Goal: Find specific page/section: Find specific page/section

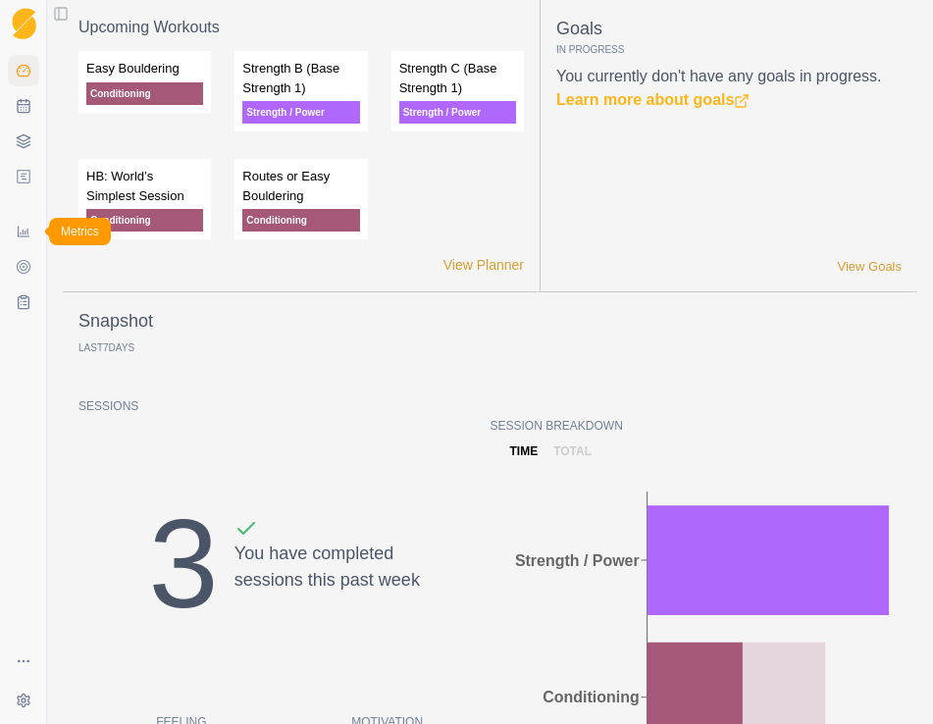
click at [25, 234] on icon at bounding box center [24, 232] width 12 height 11
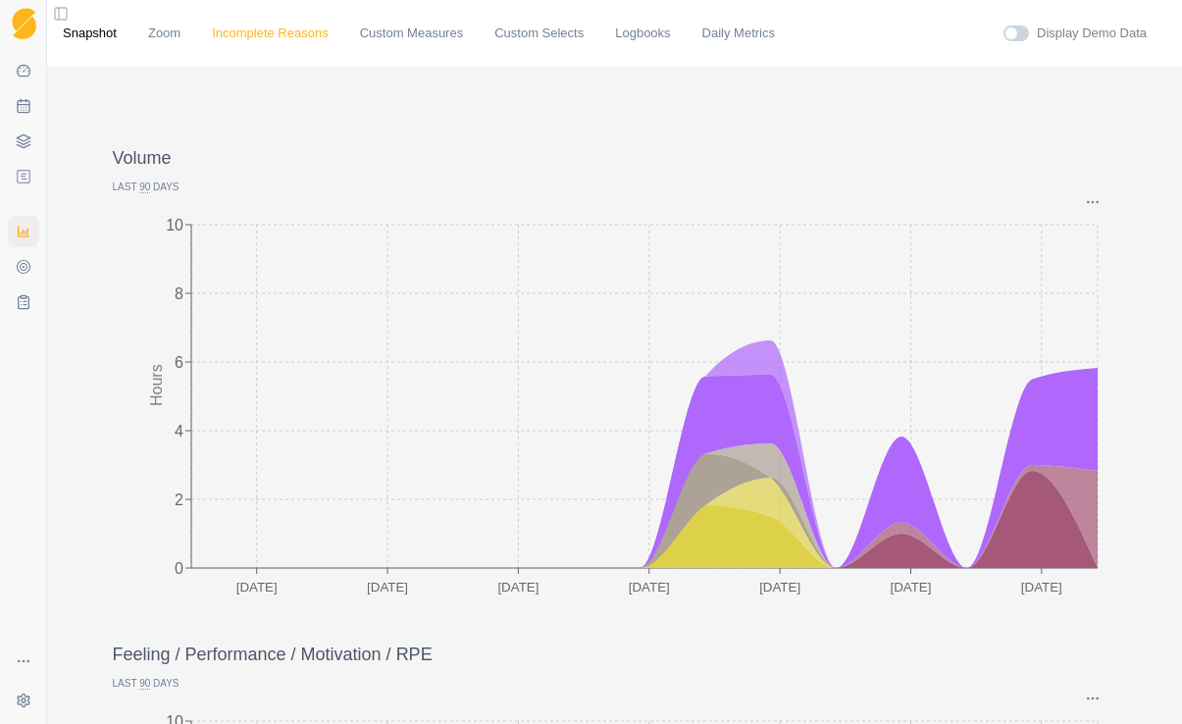
click at [275, 35] on link "Incomplete Reasons" at bounding box center [270, 34] width 117 height 20
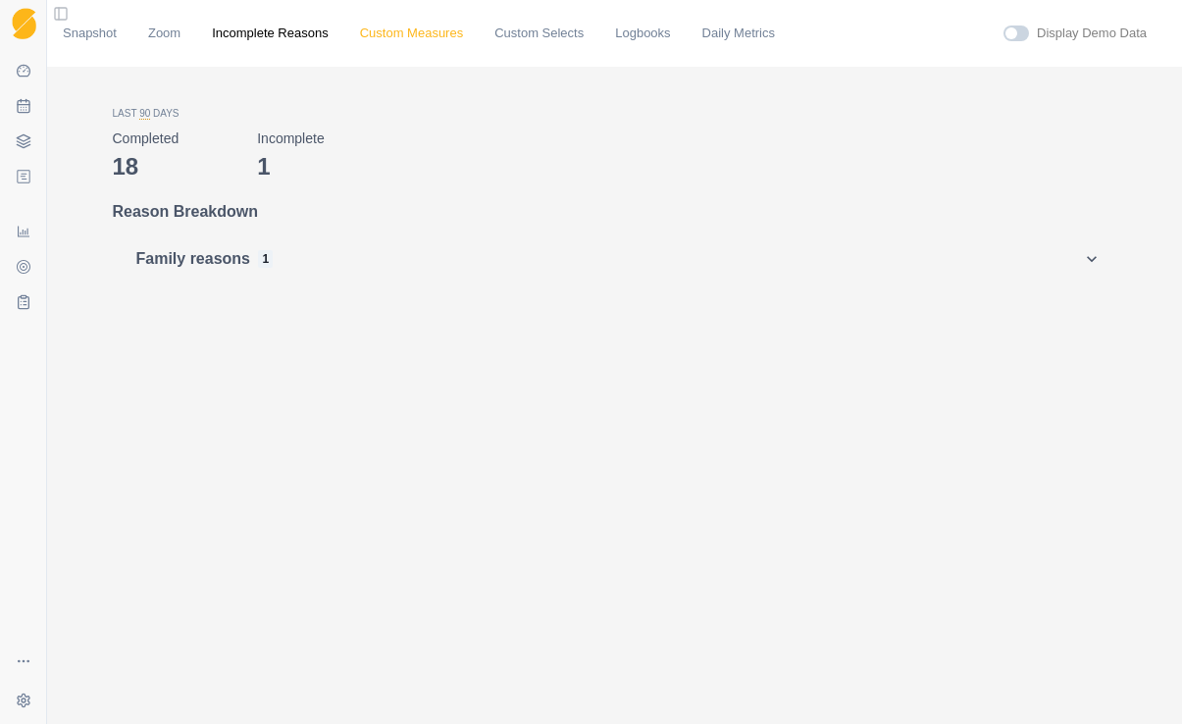
drag, startPoint x: 402, startPoint y: 33, endPoint x: 441, endPoint y: 33, distance: 38.3
click at [402, 33] on link "Custom Measures" at bounding box center [411, 34] width 103 height 20
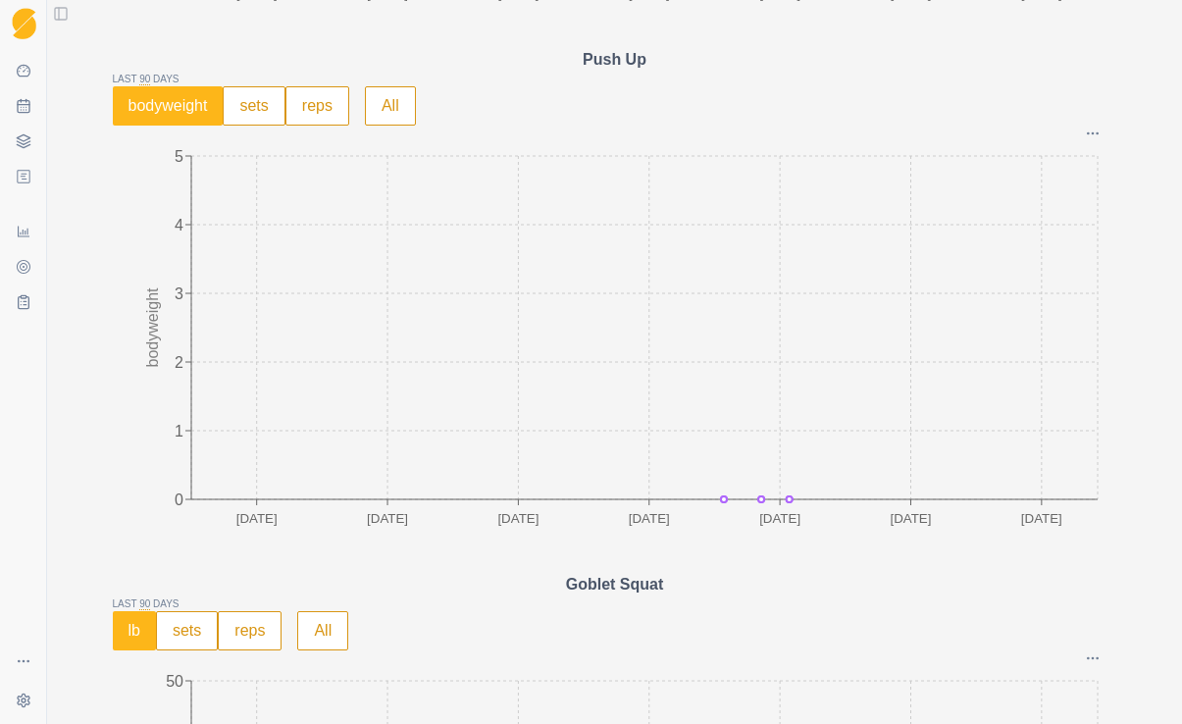
scroll to position [2107, 0]
